Goal: Task Accomplishment & Management: Manage account settings

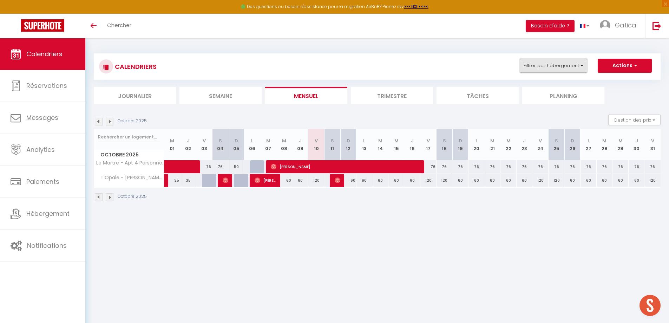
click at [544, 69] on button "Filtrer par hébergement" at bounding box center [553, 66] width 67 height 14
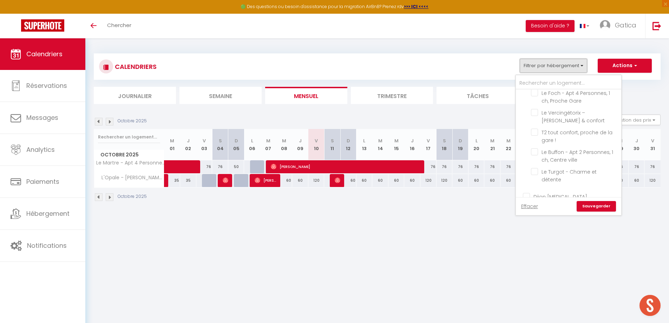
scroll to position [527, 0]
click at [548, 80] on input "text" at bounding box center [568, 83] width 105 height 13
type input "c"
checkbox input "false"
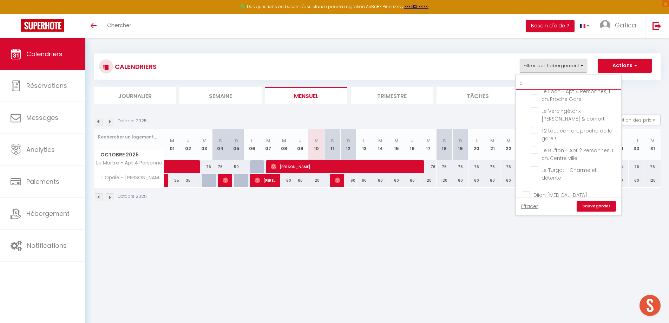
checkbox input "false"
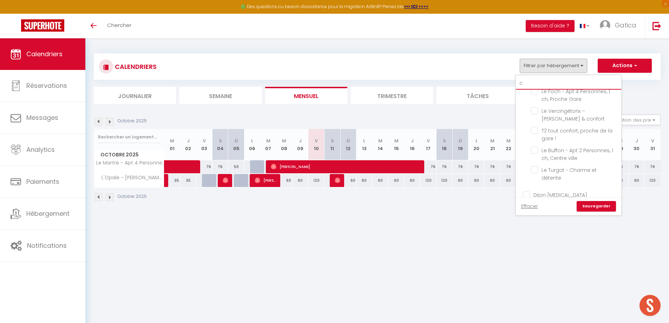
checkbox input "false"
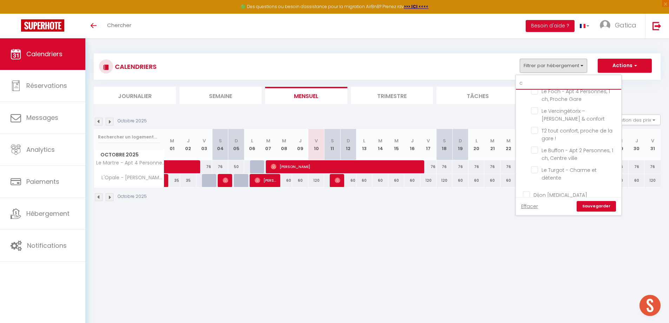
checkbox input "false"
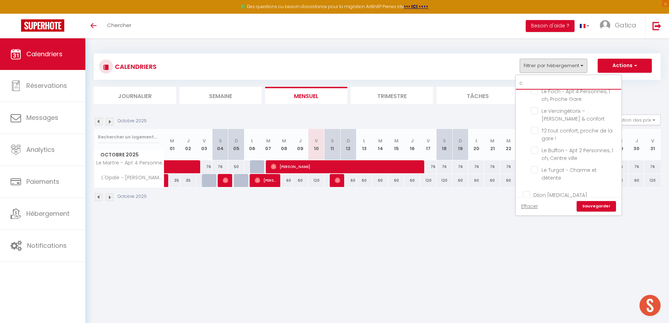
checkbox input "false"
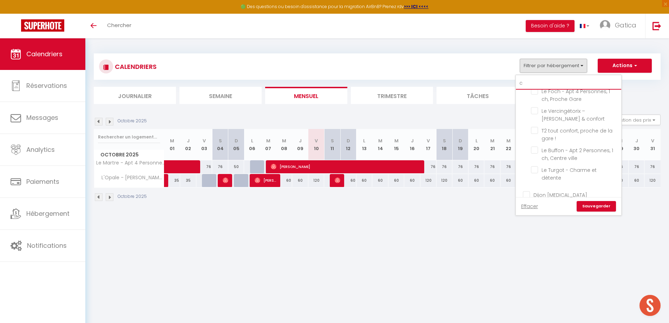
checkbox input "false"
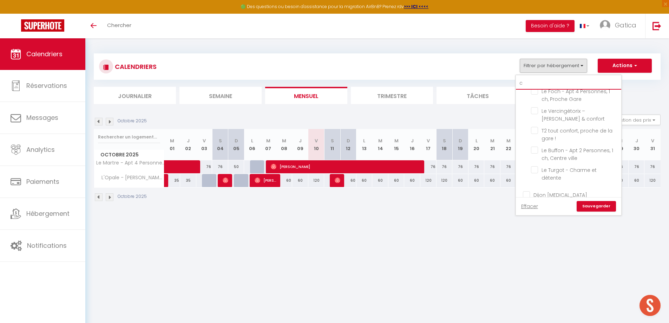
checkbox input "false"
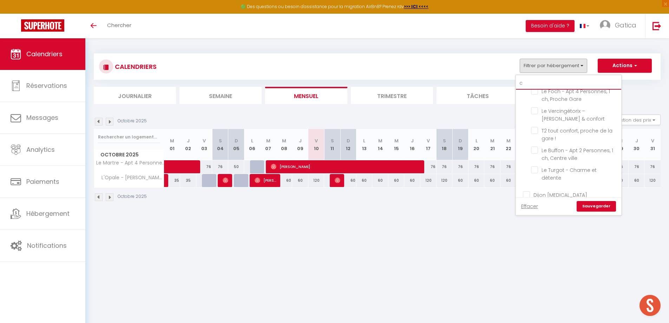
checkbox input "false"
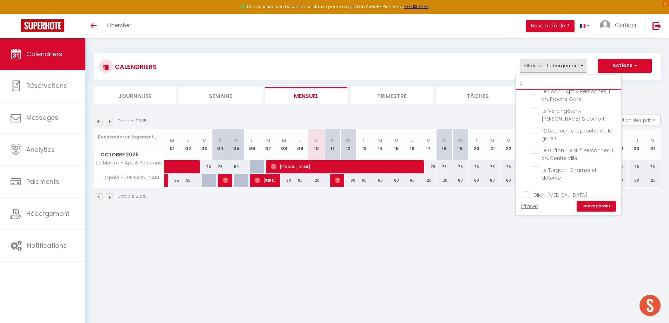
checkbox input "false"
checkbox input "true"
type input "ch"
checkbox input "false"
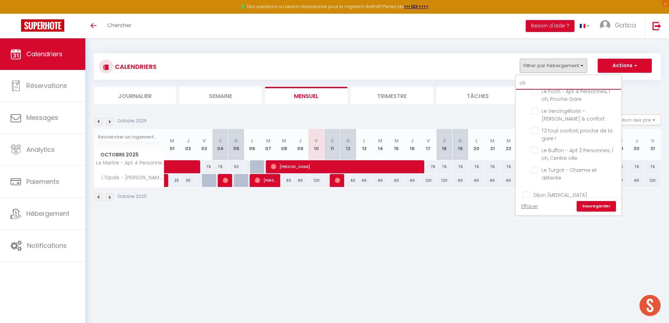
checkbox input "false"
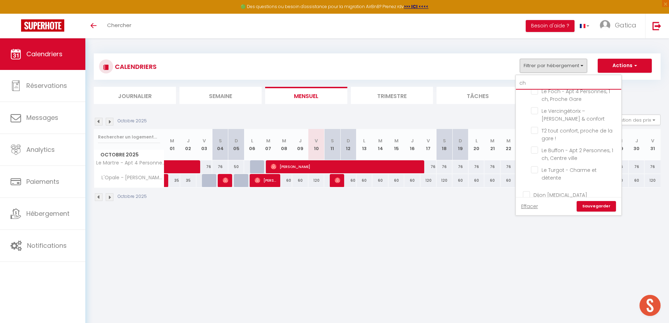
checkbox input "false"
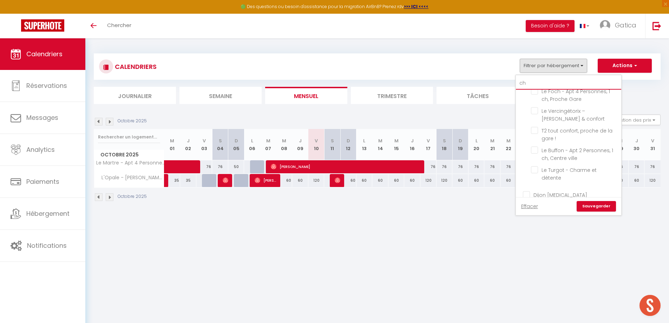
checkbox input "false"
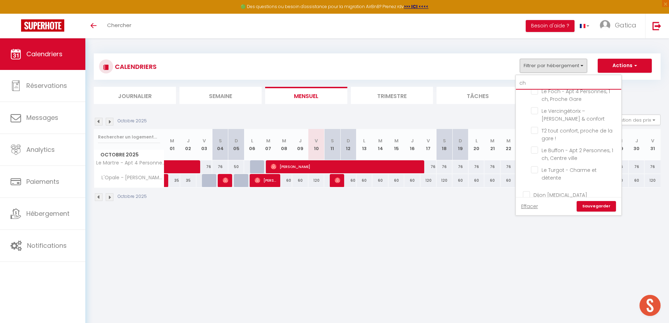
checkbox input "false"
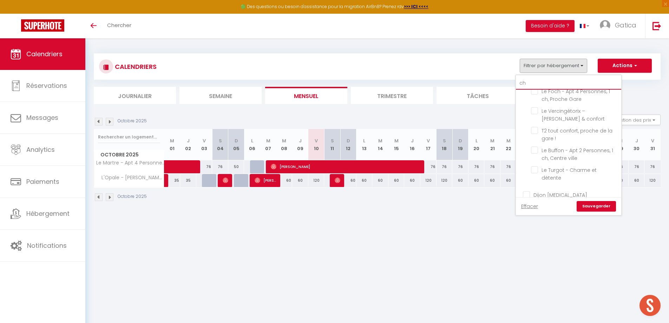
checkbox input "false"
checkbox input "true"
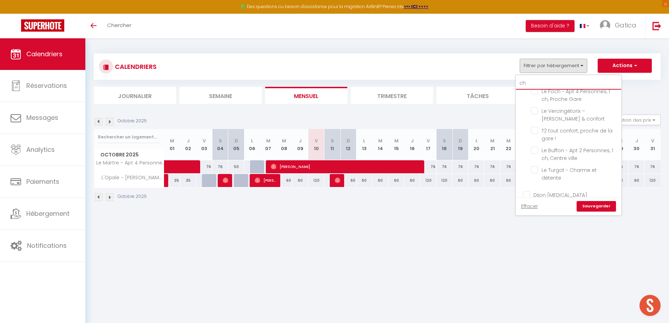
scroll to position [357, 0]
type input "che"
checkbox input "false"
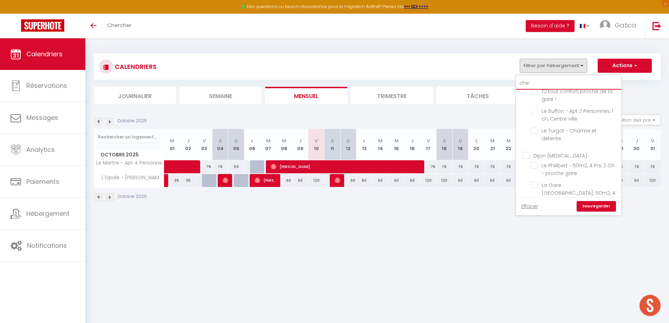
checkbox input "false"
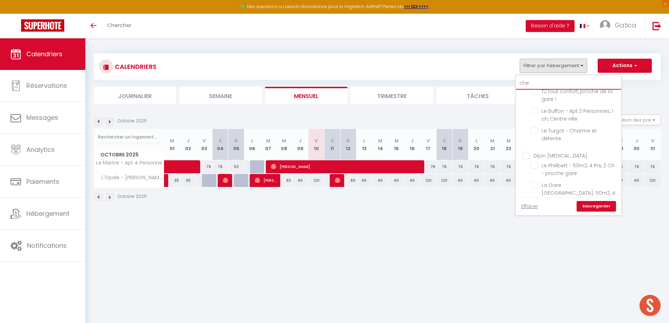
checkbox input "false"
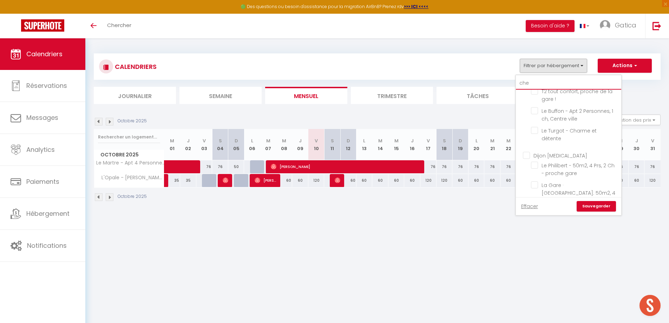
checkbox input "false"
type input "chez"
checkbox input "false"
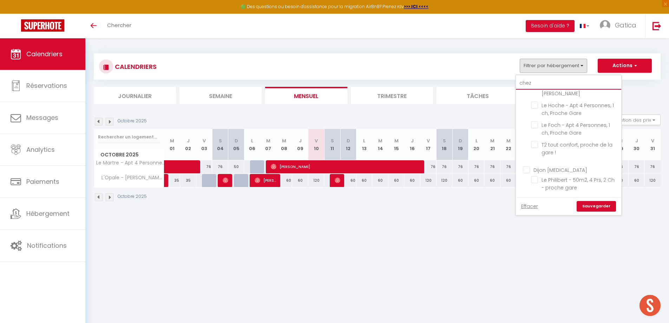
scroll to position [0, 0]
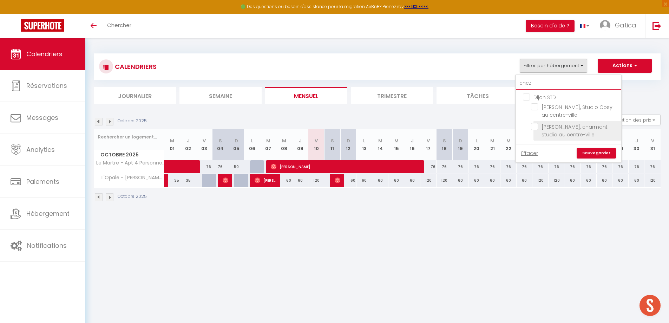
type input "chez"
click at [535, 126] on input "[PERSON_NAME], charmant studio au centre-ville" at bounding box center [575, 126] width 88 height 7
checkbox input "true"
checkbox input "false"
click at [590, 156] on link "Sauvegarder" at bounding box center [596, 153] width 39 height 11
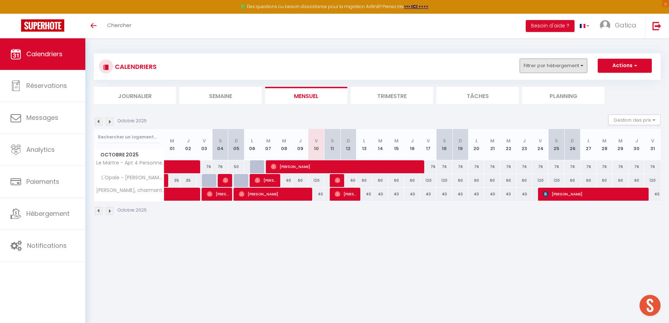
click at [568, 62] on button "Filtrer par hébergement" at bounding box center [553, 66] width 67 height 14
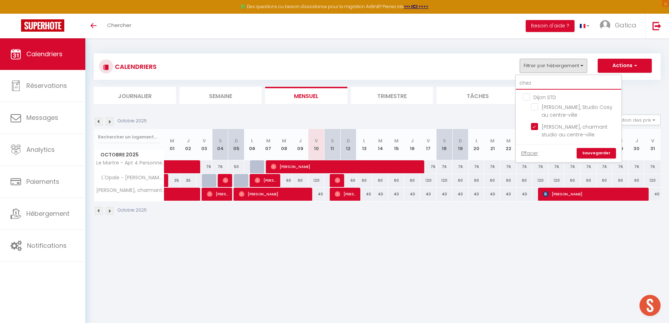
click at [537, 84] on input "chez" at bounding box center [568, 83] width 105 height 13
checkbox input "false"
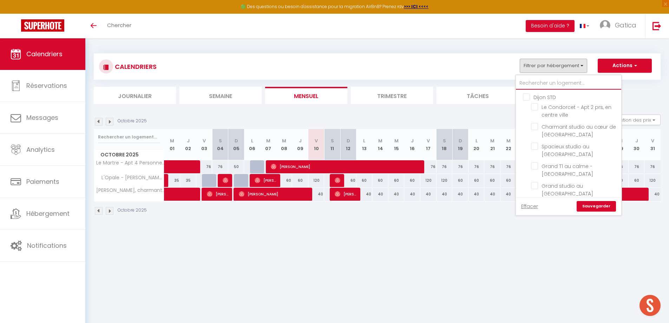
type input "b"
checkbox input "false"
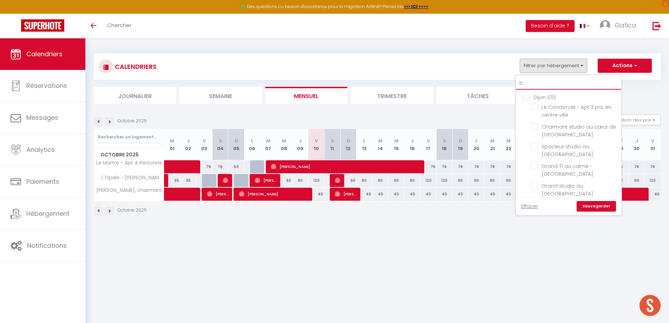
checkbox input "false"
checkbox input "true"
checkbox input "false"
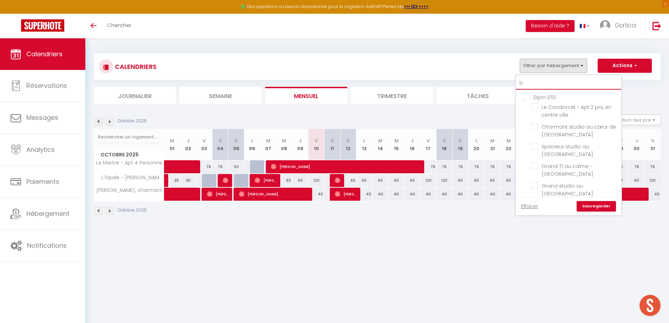
checkbox input "false"
type input "bu"
checkbox input "false"
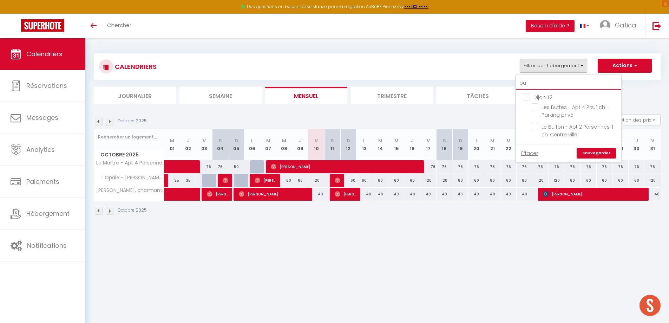
type input "but"
checkbox input "false"
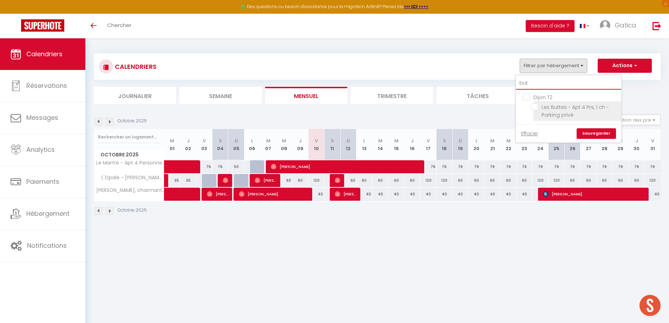
type input "but"
click at [534, 108] on input "Les Buttes - Apt 4 Prs, 1 ch - Parking privé" at bounding box center [575, 106] width 88 height 7
checkbox input "true"
click at [589, 131] on link "Sauvegarder" at bounding box center [596, 133] width 39 height 11
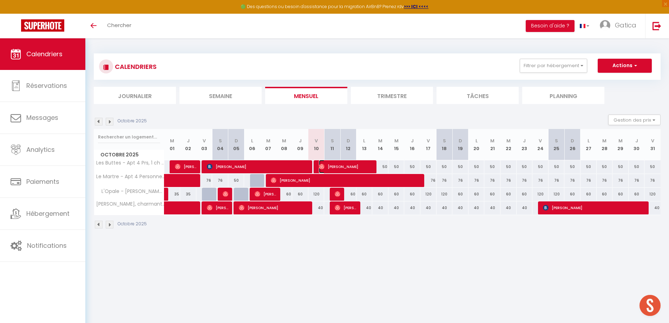
click at [340, 167] on span "[PERSON_NAME]" at bounding box center [346, 166] width 54 height 13
select select "OK"
select select "0"
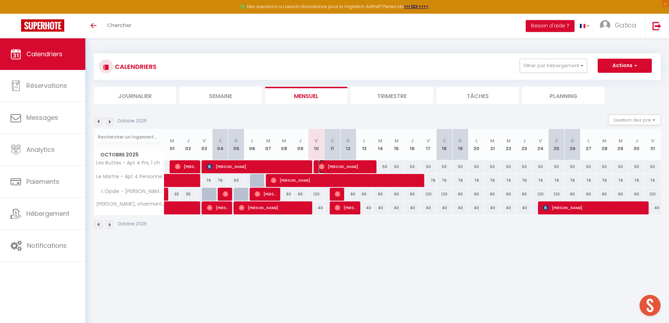
select select "1"
select select
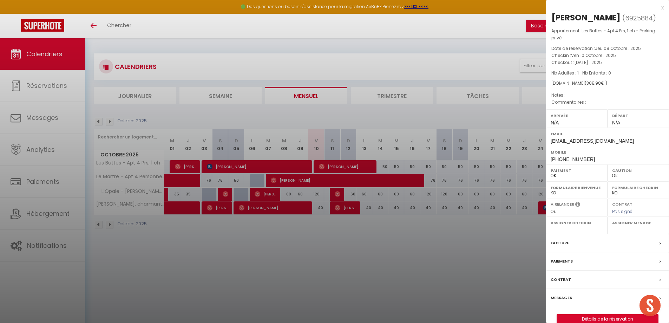
click at [260, 166] on div at bounding box center [334, 161] width 669 height 323
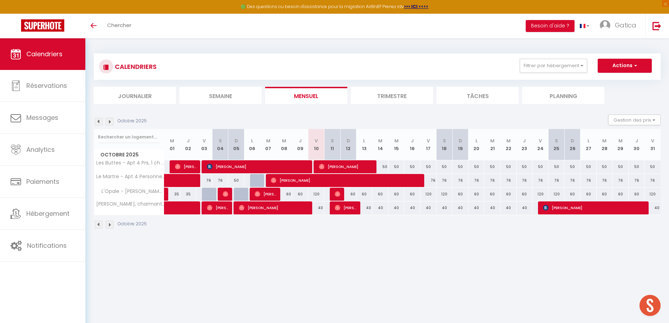
click at [274, 166] on body "🟢 Des questions ou besoin d'assistance pour la migration AirBnB? Prenez rdv >>>…" at bounding box center [334, 199] width 669 height 323
click at [281, 165] on span "[PERSON_NAME]" at bounding box center [258, 166] width 102 height 13
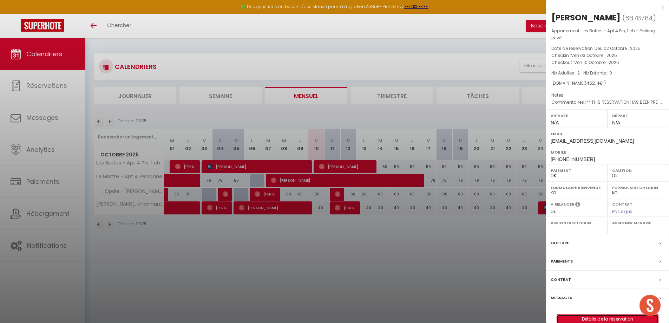
click at [608, 318] on link "Détails de la réservation" at bounding box center [607, 318] width 101 height 9
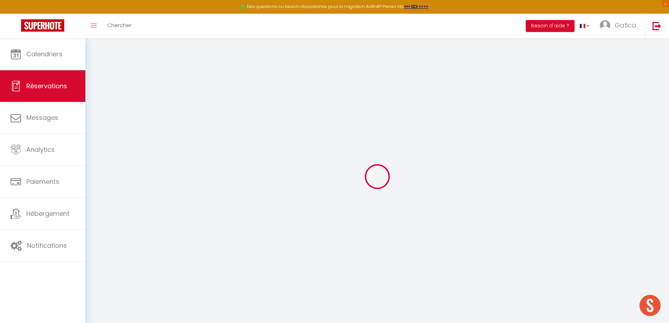
select select
checkbox input "false"
select select
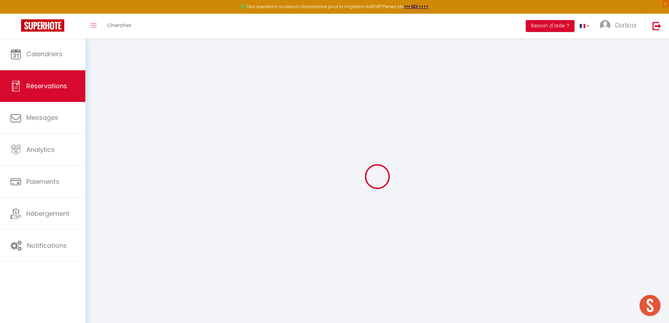
checkbox input "false"
select select
checkbox input "false"
type textarea "** THIS RESERVATION HAS BEEN PRE-PAID ** BOOKING NOTE : Payment charge is EUR 6…"
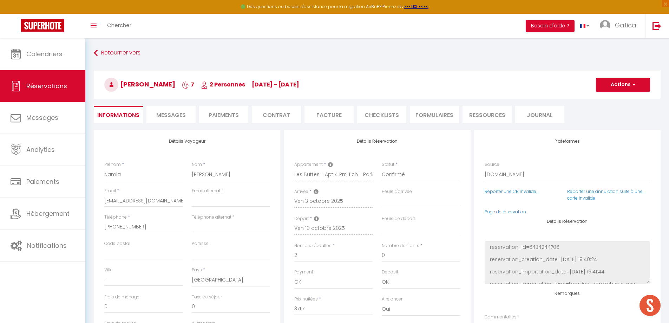
click at [180, 114] on span "Messages" at bounding box center [171, 115] width 30 height 8
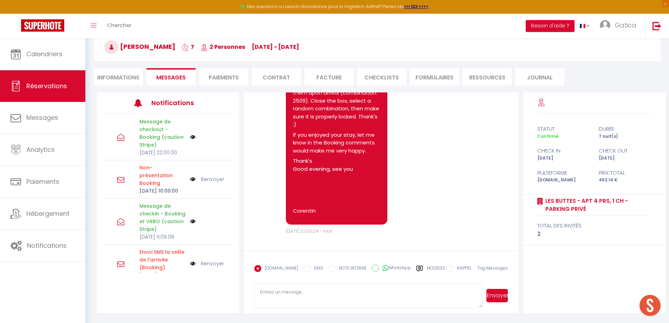
scroll to position [38, 0]
click at [290, 290] on textarea at bounding box center [368, 295] width 229 height 25
paste textarea "Good morning, We couldn't find the parking remote control in the apartment. Did…"
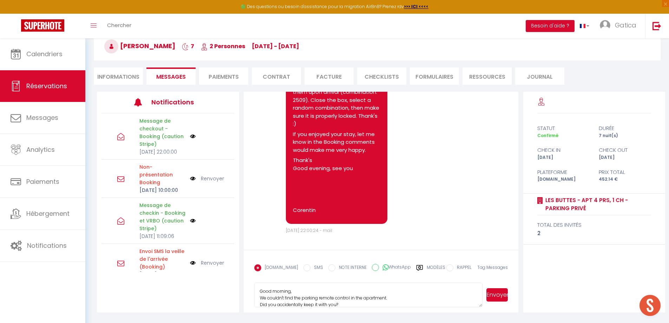
scroll to position [7, 0]
drag, startPoint x: 290, startPoint y: 291, endPoint x: 247, endPoint y: 292, distance: 43.2
click at [247, 292] on form "[DOMAIN_NAME] SMS NOTE INTERNE WhatsApp Modèles 10 « ‹ » › [DATE] [PHONE_NUMBER…" at bounding box center [381, 281] width 275 height 63
type textarea "Hello, We couldn't find the parking remote control in the apartment. Did you ac…"
click at [495, 297] on button "Envoyer" at bounding box center [497, 294] width 21 height 13
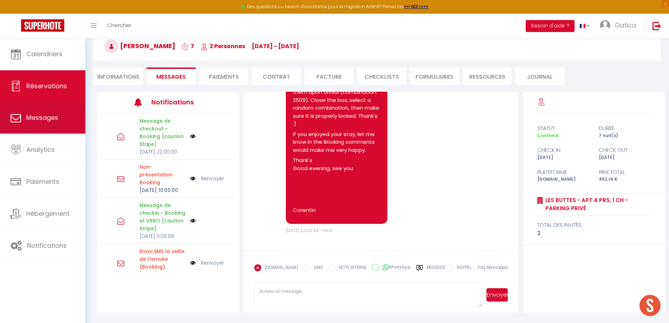
scroll to position [0, 0]
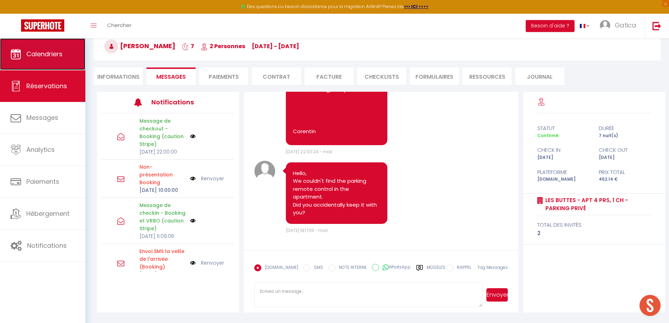
click at [52, 56] on span "Calendriers" at bounding box center [44, 54] width 36 height 9
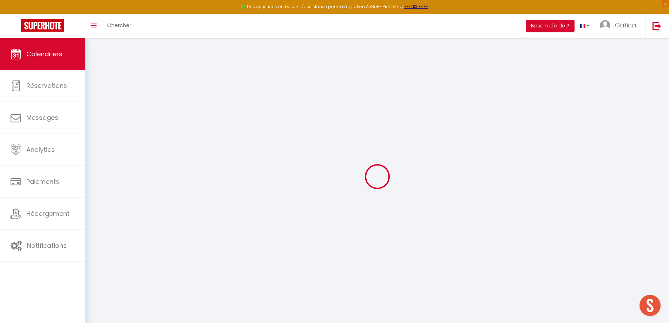
select select
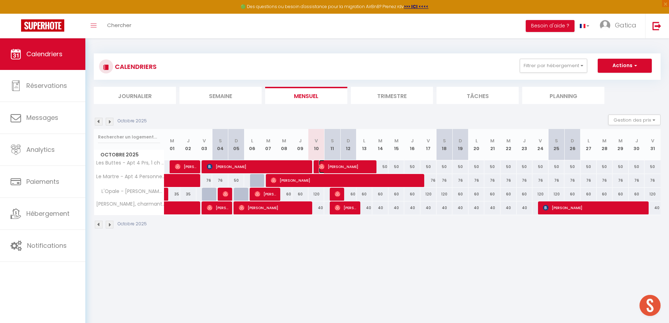
click at [346, 164] on span "[PERSON_NAME]" at bounding box center [346, 166] width 54 height 13
select select "OK"
select select "0"
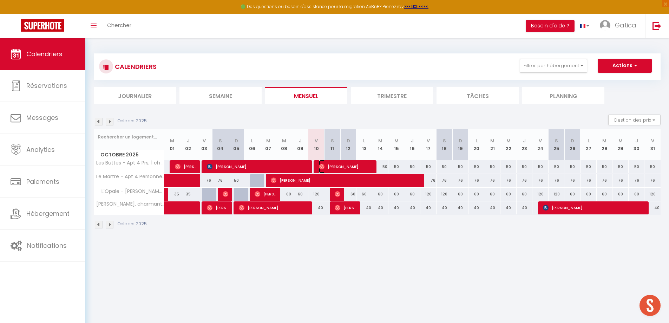
select select "1"
select select
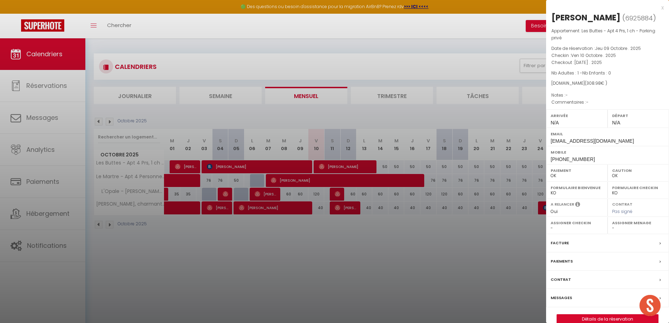
click at [313, 258] on div at bounding box center [334, 161] width 669 height 323
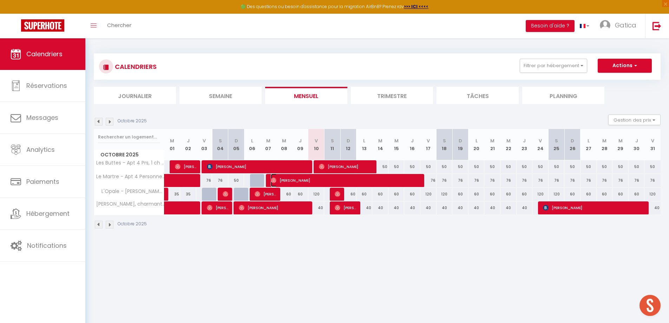
click at [303, 178] on span "[PERSON_NAME]" at bounding box center [346, 180] width 151 height 13
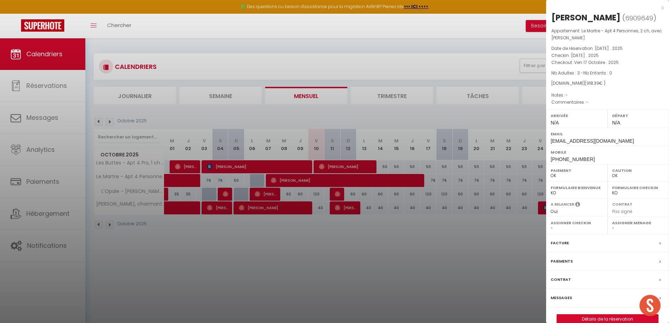
drag, startPoint x: 234, startPoint y: 260, endPoint x: 378, endPoint y: 109, distance: 208.0
click at [234, 259] on div at bounding box center [334, 161] width 669 height 323
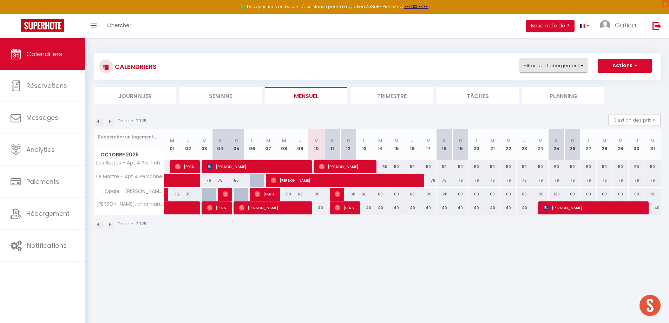
click at [544, 64] on button "Filtrer par hébergement" at bounding box center [553, 66] width 67 height 14
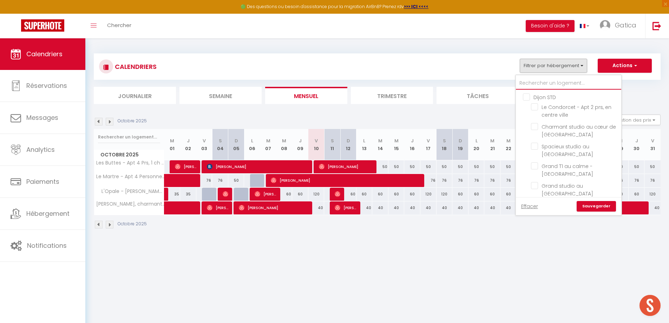
click at [532, 84] on input "text" at bounding box center [568, 83] width 105 height 13
type input "é"
checkbox input "false"
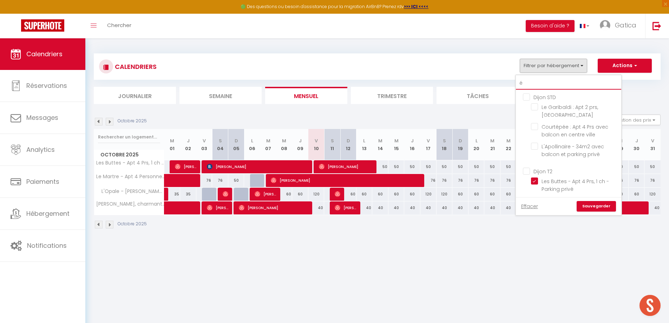
checkbox input "true"
checkbox input "false"
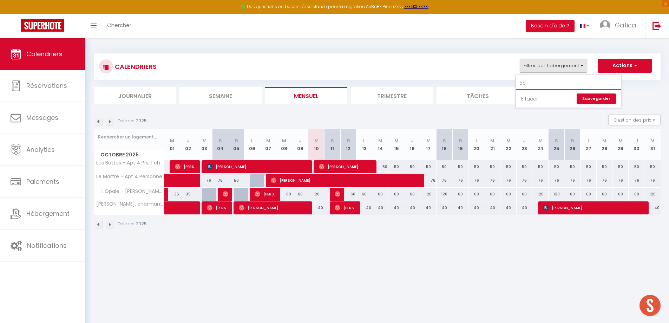
type input "é"
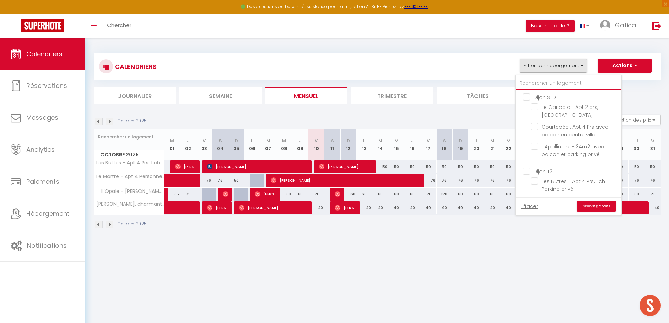
checkbox input "false"
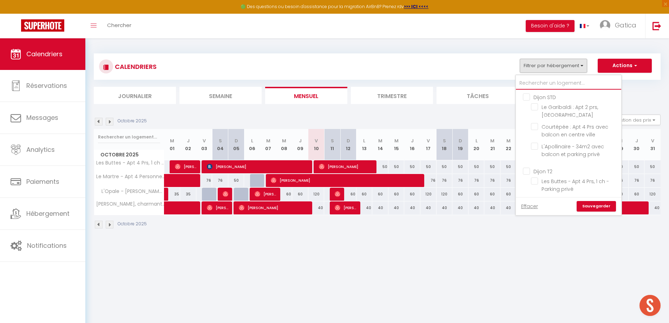
checkbox input "false"
type input "e"
checkbox input "false"
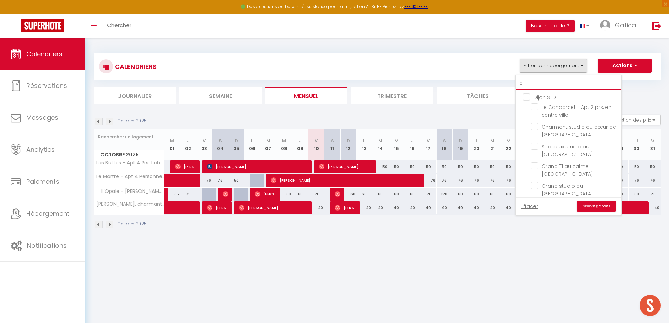
checkbox input "false"
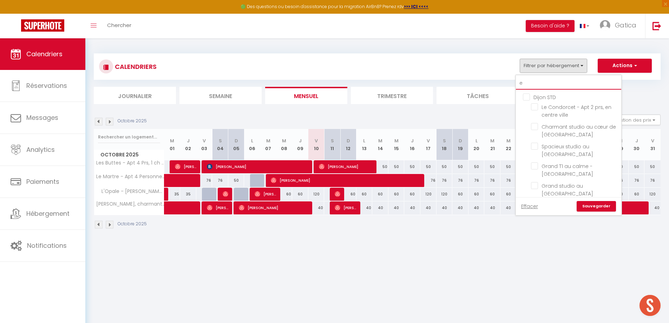
checkbox input "false"
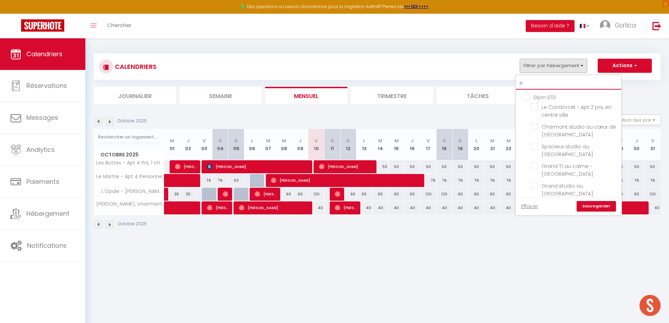
checkbox input "false"
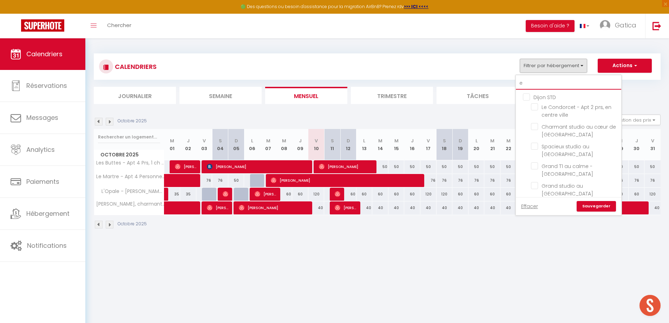
checkbox input "false"
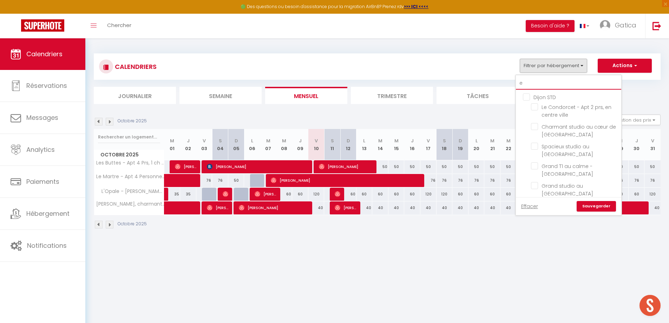
checkbox input "false"
checkbox input "true"
checkbox input "false"
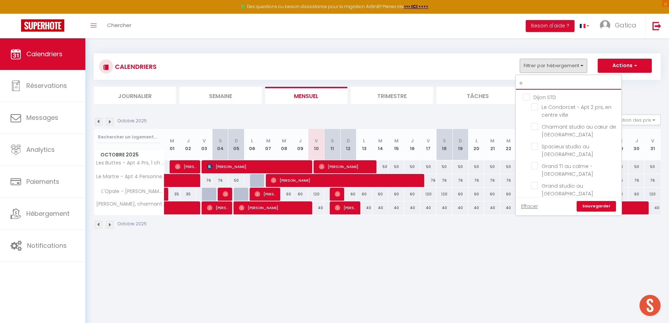
checkbox input "false"
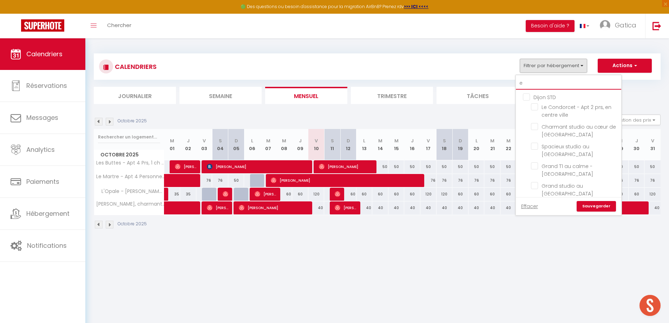
checkbox input "false"
type input "ec"
checkbox input "false"
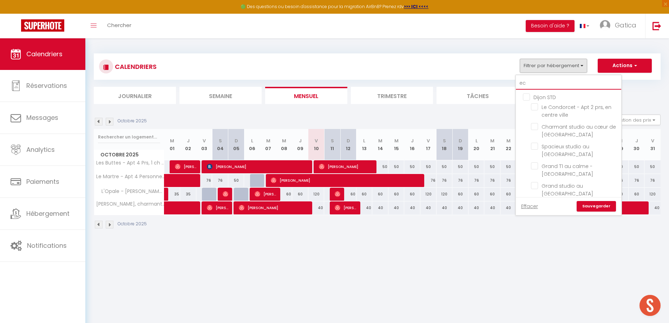
checkbox input "false"
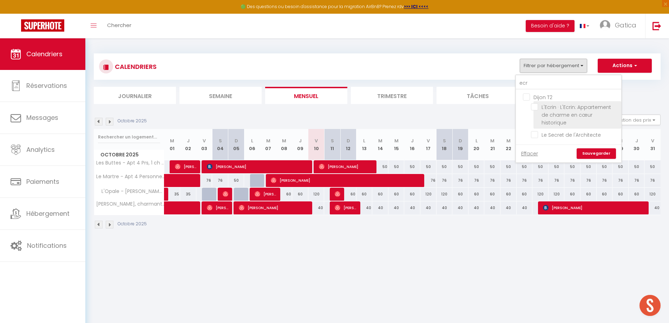
drag, startPoint x: 533, startPoint y: 107, endPoint x: 543, endPoint y: 111, distance: 10.2
click at [534, 107] on input "L'Ecrin · L'Ecrin: Appartement de charme en cœur historique" at bounding box center [575, 106] width 88 height 7
click at [599, 150] on link "Sauvegarder" at bounding box center [596, 153] width 39 height 11
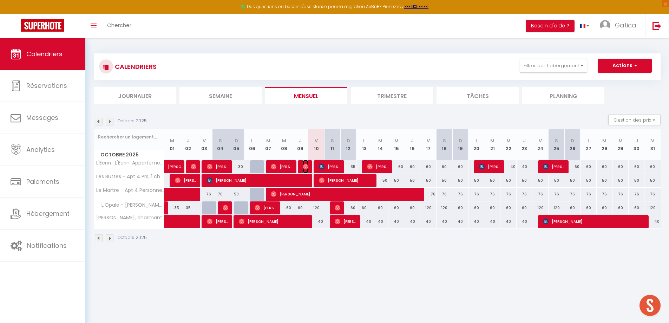
click at [307, 166] on img at bounding box center [306, 167] width 6 height 6
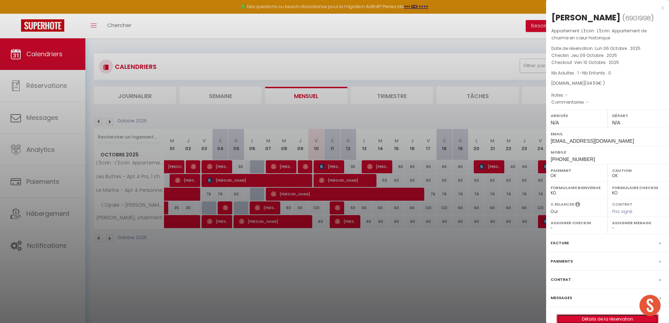
click at [614, 316] on link "Détails de la réservation" at bounding box center [607, 318] width 101 height 9
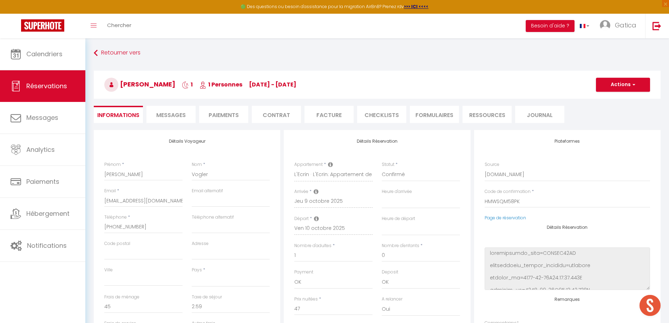
click at [180, 113] on span "Messages" at bounding box center [171, 115] width 30 height 8
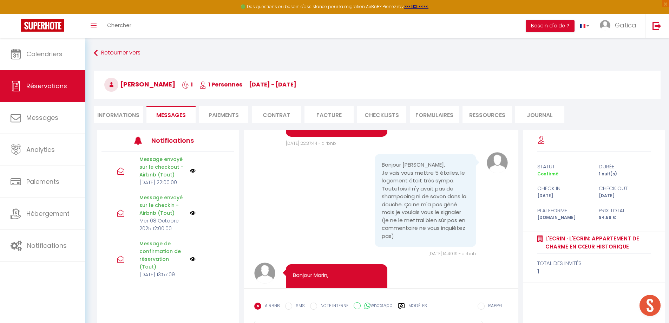
scroll to position [2342, 0]
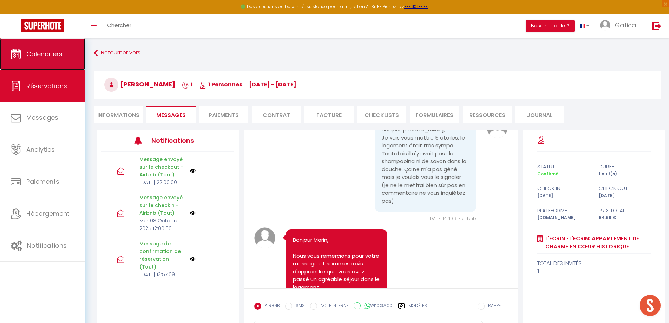
click at [43, 40] on link "Calendriers" at bounding box center [42, 54] width 85 height 32
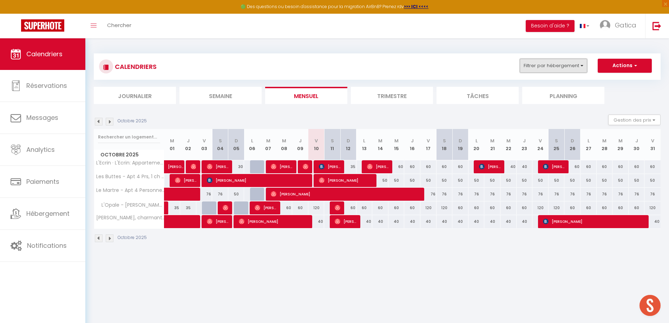
click at [548, 64] on button "Filtrer par hébergement" at bounding box center [553, 66] width 67 height 14
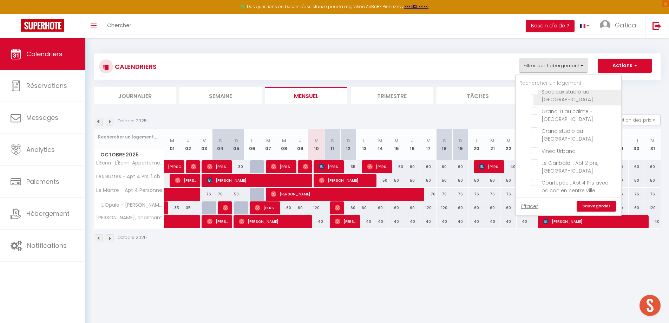
scroll to position [70, 0]
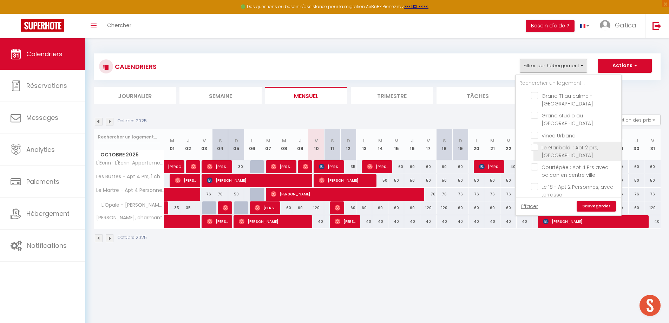
click at [535, 147] on input "Le Garibaldi : Apt 2 prs, [GEOGRAPHIC_DATA]" at bounding box center [575, 147] width 88 height 7
click at [586, 203] on link "Sauvegarder" at bounding box center [596, 206] width 39 height 11
